Goal: Information Seeking & Learning: Learn about a topic

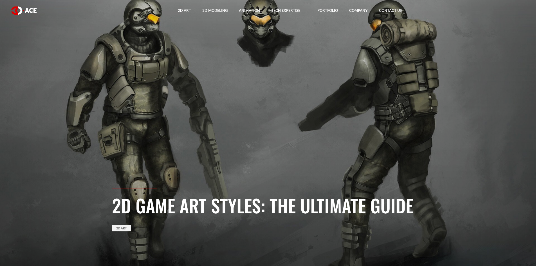
click at [116, 226] on link "2D Art" at bounding box center [121, 228] width 19 height 6
